Goal: Find specific page/section: Find specific page/section

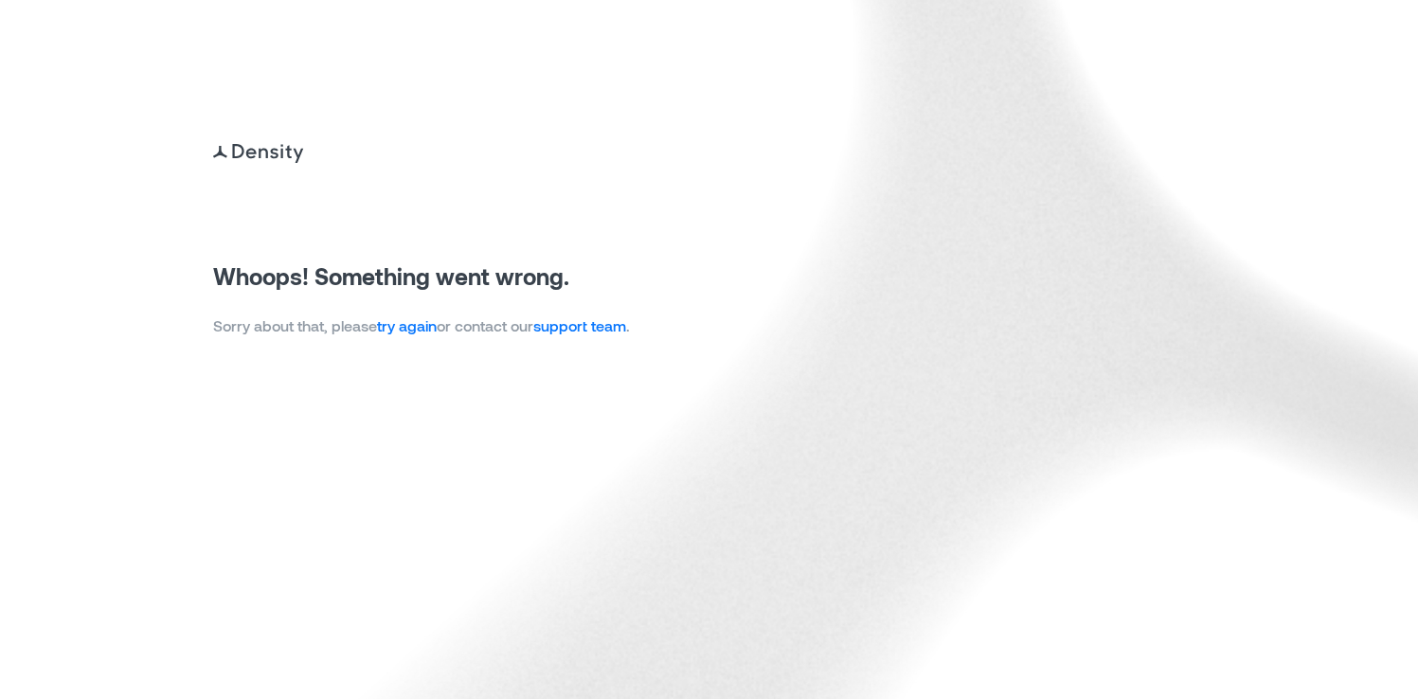
click at [431, 327] on link "try again" at bounding box center [407, 325] width 60 height 18
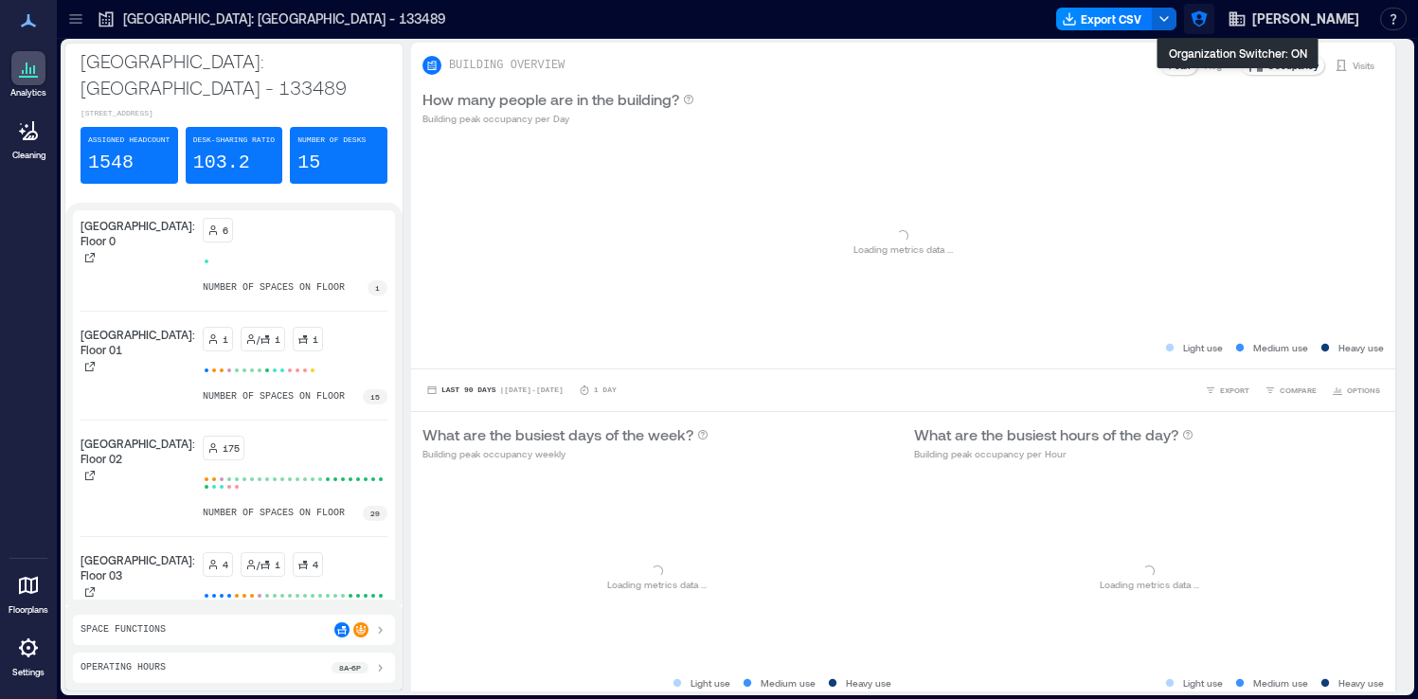
click at [1209, 27] on icon "button" at bounding box center [1199, 18] width 19 height 19
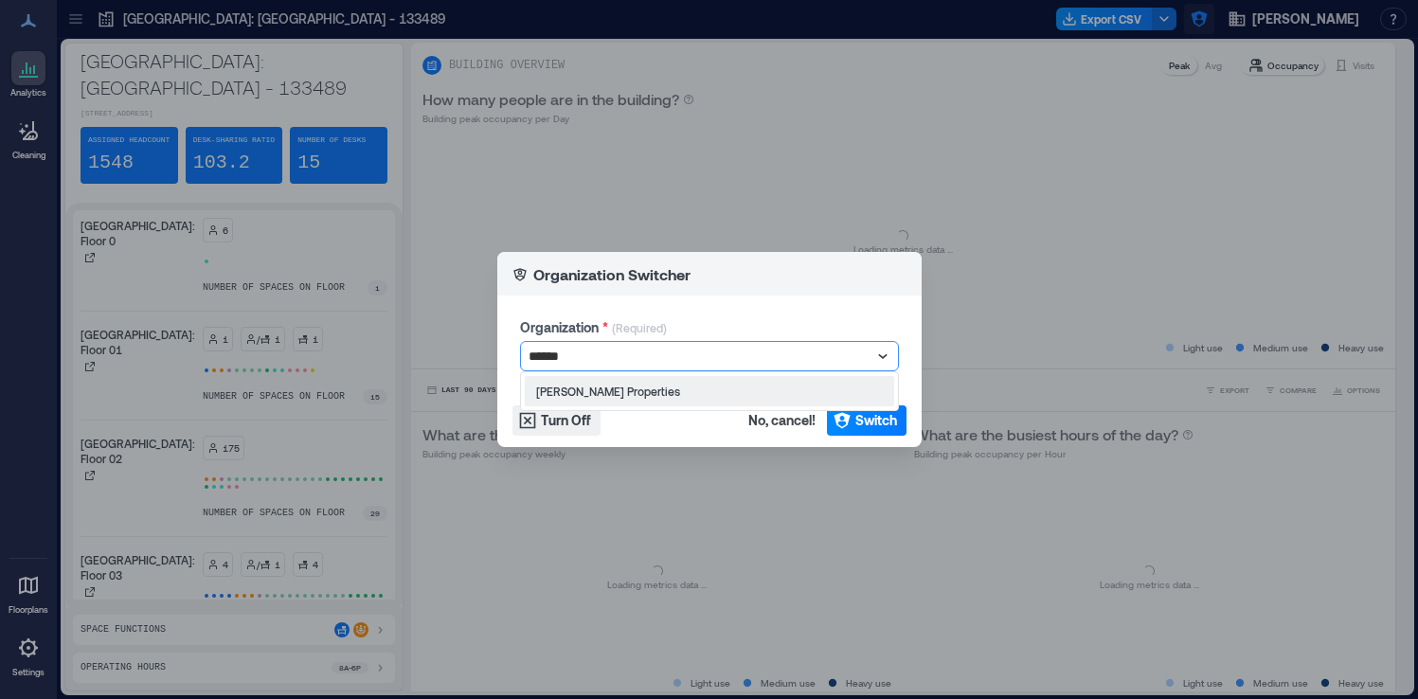
type input "*******"
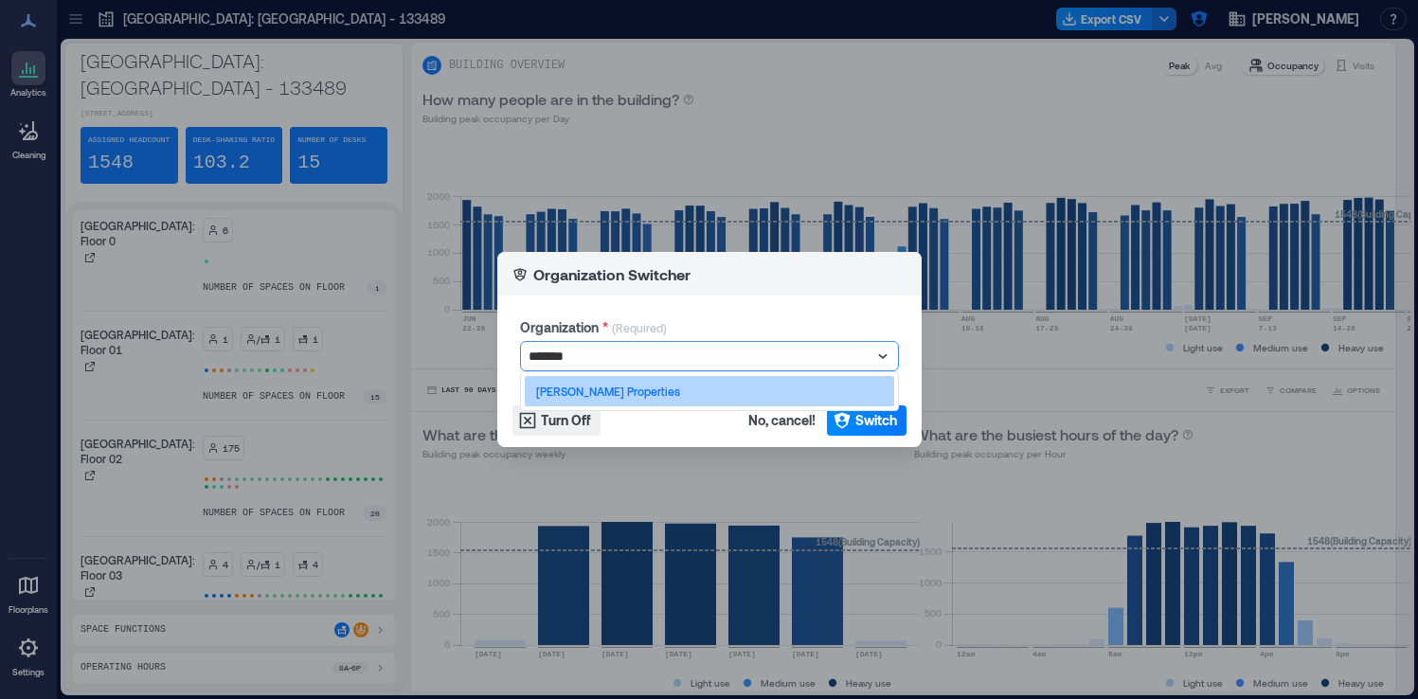
click at [787, 388] on div "[PERSON_NAME] Properties" at bounding box center [709, 391] width 369 height 30
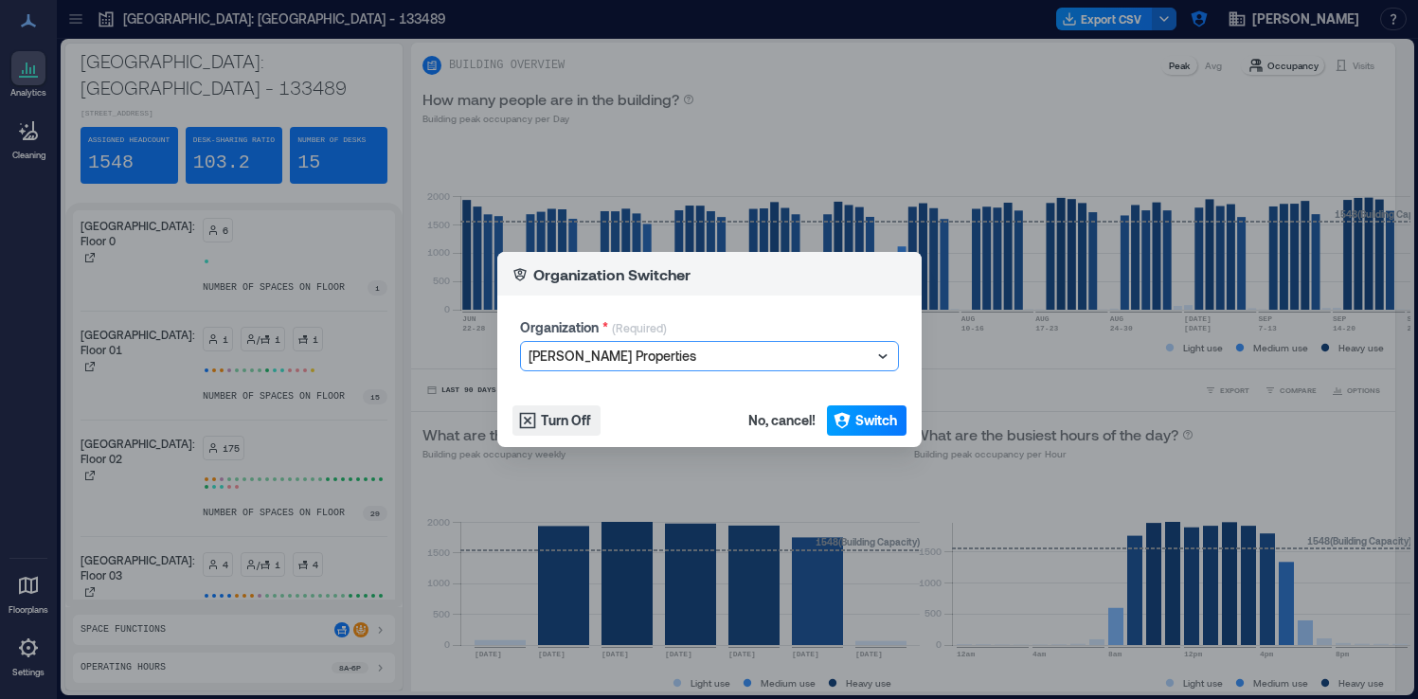
click at [861, 422] on span "Switch" at bounding box center [876, 420] width 42 height 19
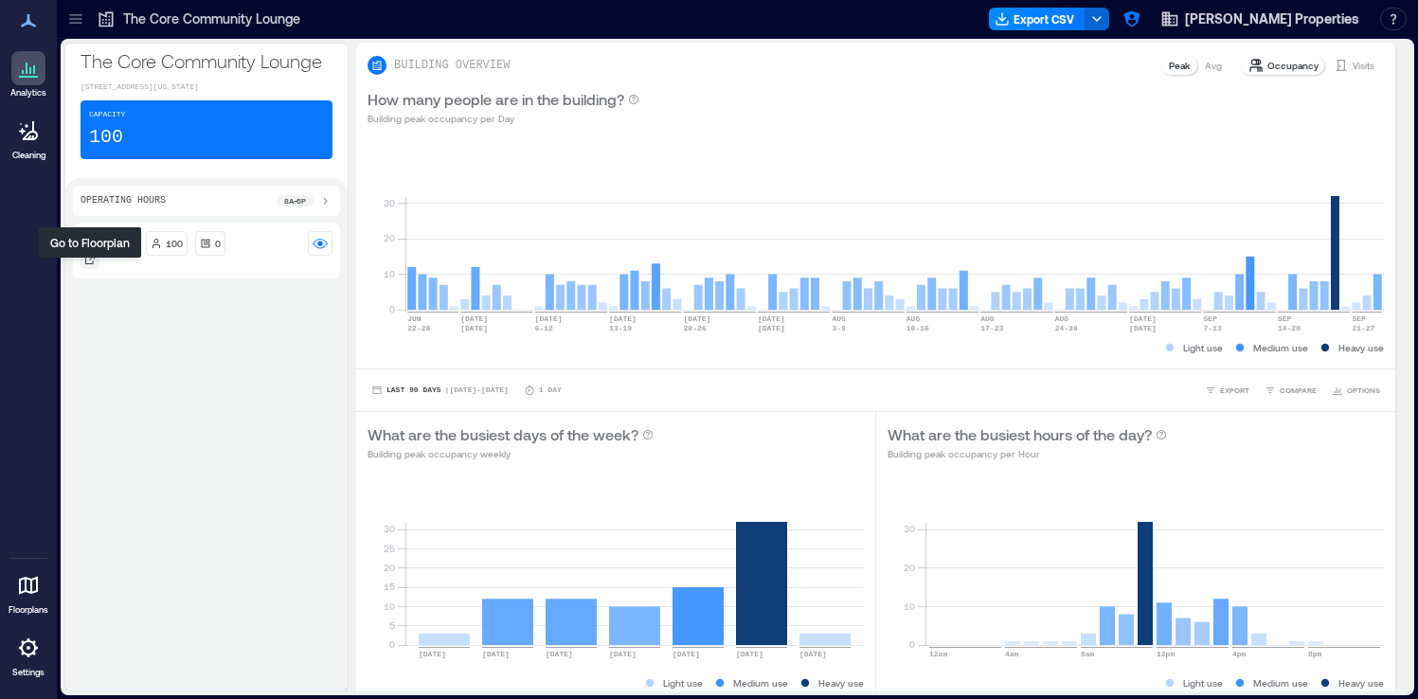
click at [93, 265] on icon at bounding box center [89, 259] width 11 height 11
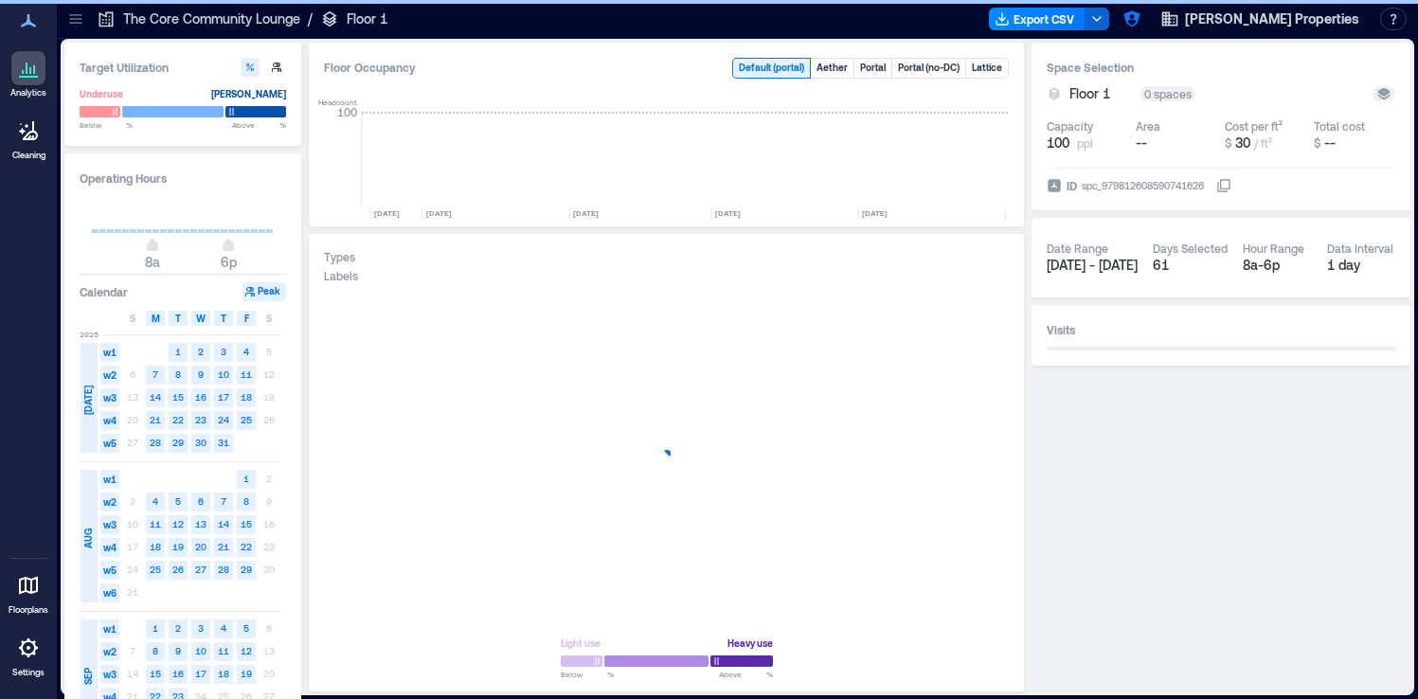
scroll to position [0, 5301]
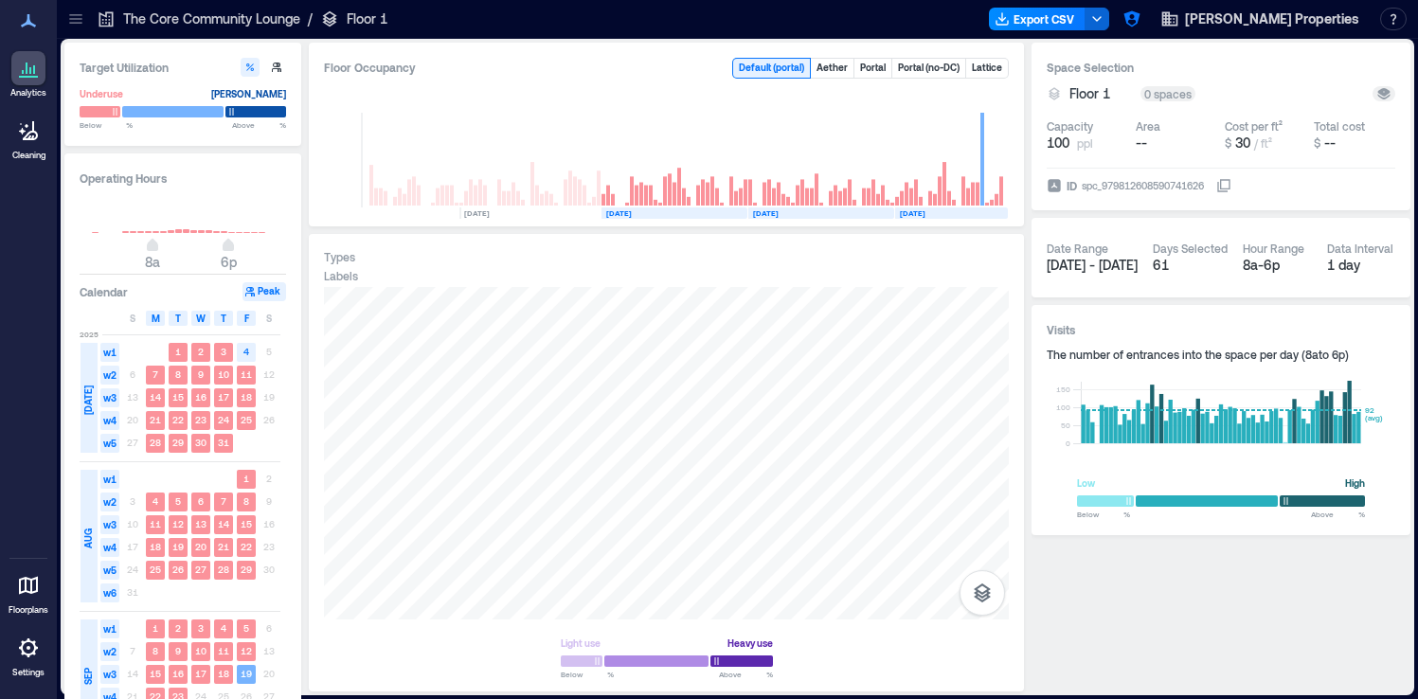
click at [74, 20] on icon at bounding box center [75, 18] width 19 height 19
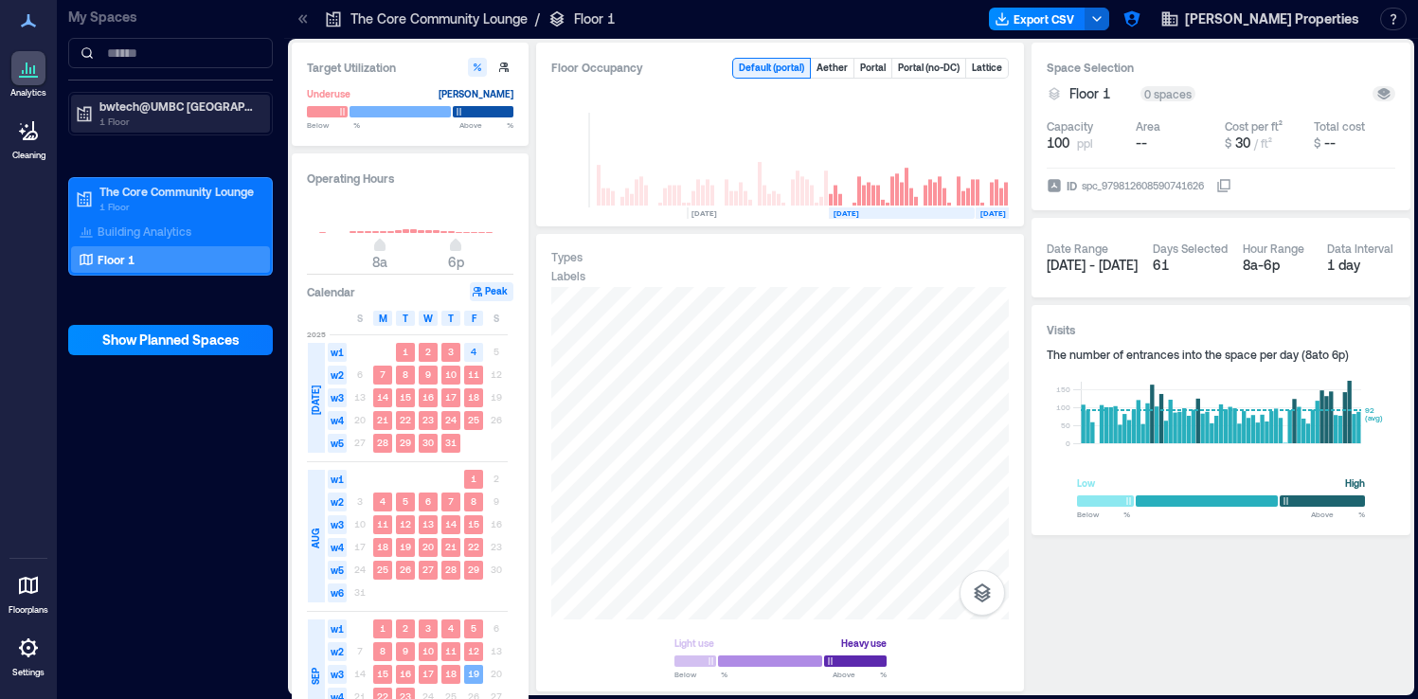
click at [158, 115] on p "1 Floor" at bounding box center [178, 121] width 159 height 15
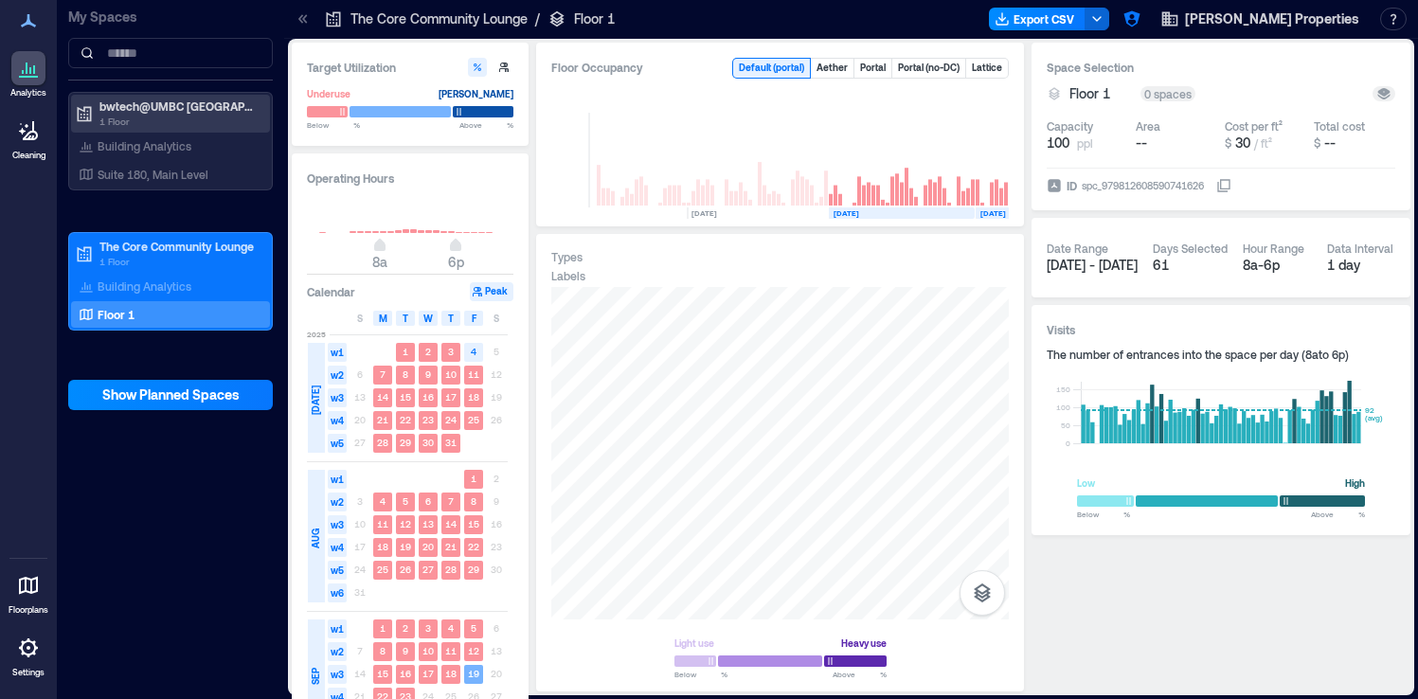
click at [218, 115] on p "1 Floor" at bounding box center [178, 121] width 159 height 15
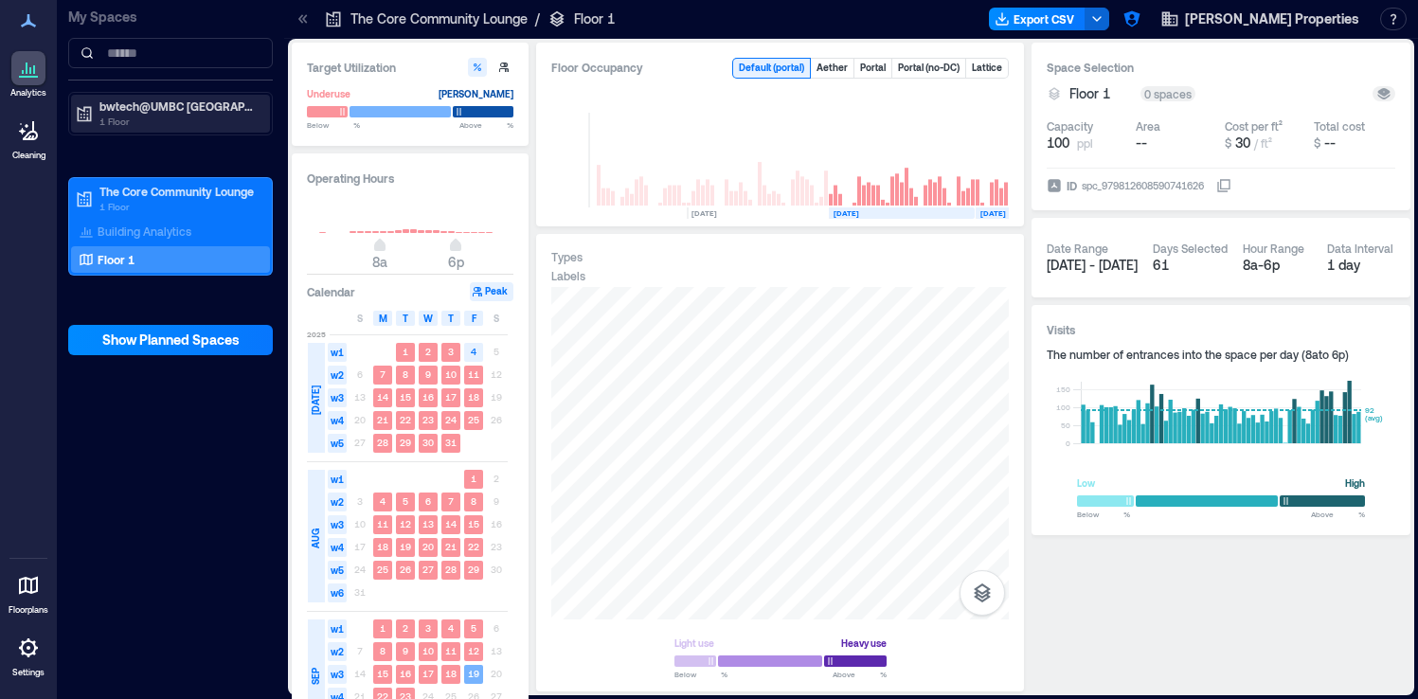
click at [205, 115] on p "1 Floor" at bounding box center [178, 121] width 159 height 15
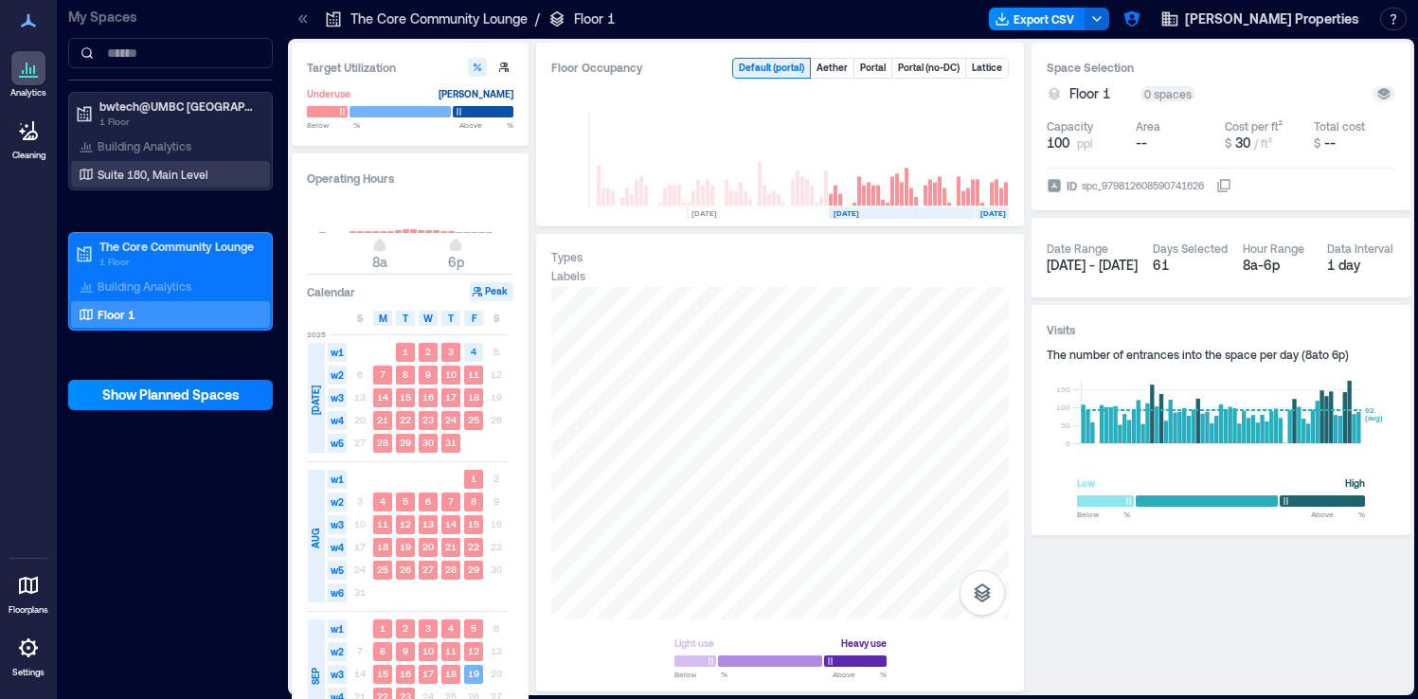
click at [164, 174] on p "Suite 180, Main Level" at bounding box center [153, 174] width 111 height 15
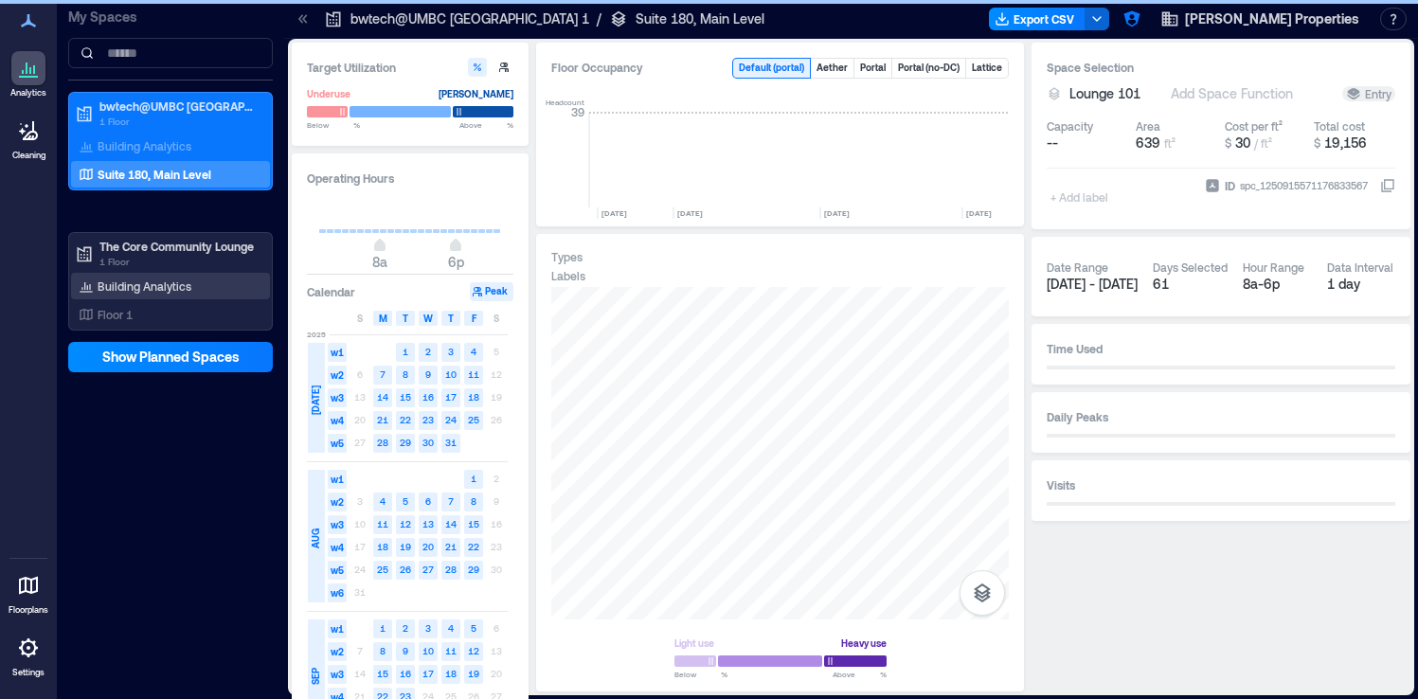
scroll to position [0, 3823]
